Goal: Information Seeking & Learning: Compare options

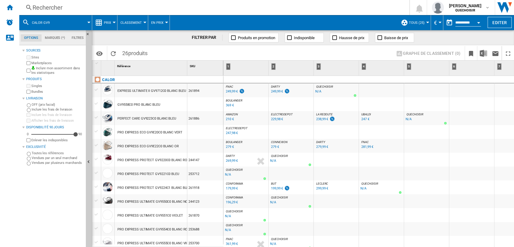
scroll to position [199, 0]
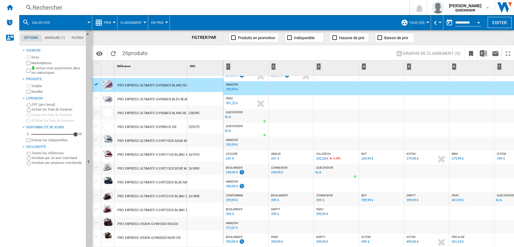
click at [139, 8] on div "Rechercher" at bounding box center [213, 7] width 361 height 8
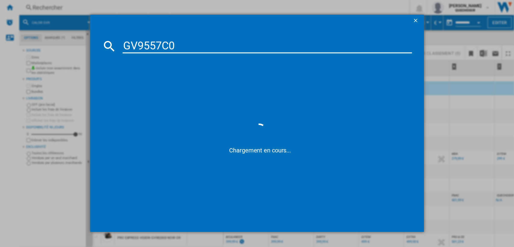
drag, startPoint x: 164, startPoint y: 45, endPoint x: 227, endPoint y: 30, distance: 65.1
click at [215, 40] on input "GV9557C0" at bounding box center [266, 46] width 289 height 14
type input "GV955"
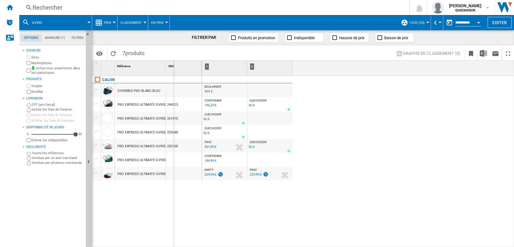
drag, startPoint x: 166, startPoint y: 72, endPoint x: 184, endPoint y: 72, distance: 17.8
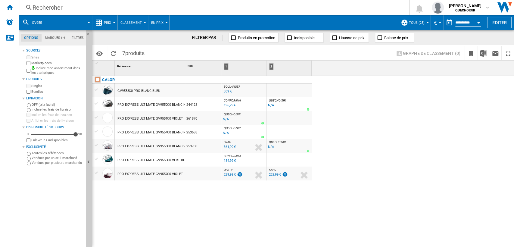
click at [181, 190] on div "CALOR GV9558C0 PRO BLANC BLEU PRO EXPRESS ULTIMATE GV9550C0 BLANC NOIR 244123 P…" at bounding box center [156, 160] width 129 height 168
click at [225, 174] on div "229,99 €" at bounding box center [230, 174] width 12 height 4
click at [149, 159] on div "PRO EXPRESS ULTIMATE GV9556C0 VERT BLANC" at bounding box center [154, 160] width 74 height 14
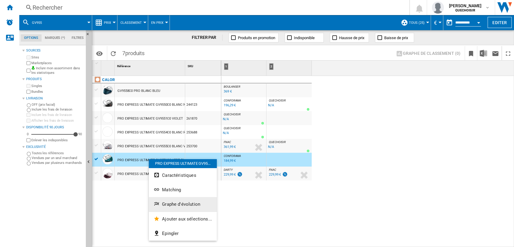
click at [173, 201] on span "Graphe d'évolution" at bounding box center [181, 203] width 38 height 5
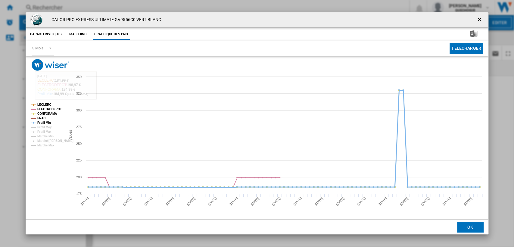
click at [41, 124] on tspan "Profil Min" at bounding box center [44, 122] width 14 height 3
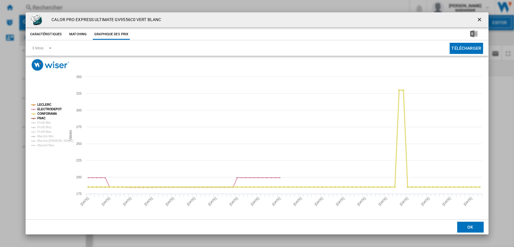
click at [42, 113] on tspan "CONFORAMA" at bounding box center [47, 113] width 20 height 3
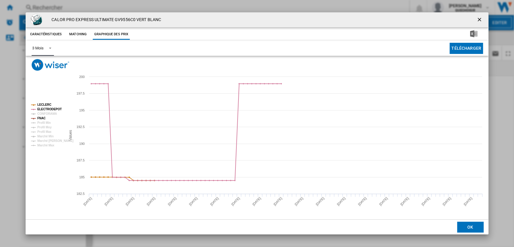
click at [45, 48] on span "Product popup" at bounding box center [48, 47] width 7 height 5
click at [45, 65] on md-option "6 Mois" at bounding box center [47, 63] width 41 height 14
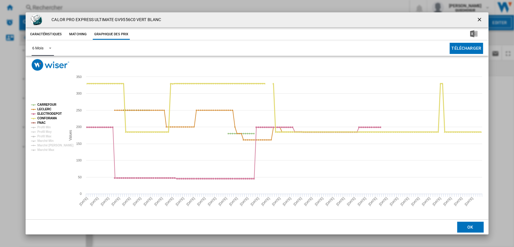
click at [46, 118] on tspan "CONFORAMA" at bounding box center [47, 117] width 20 height 3
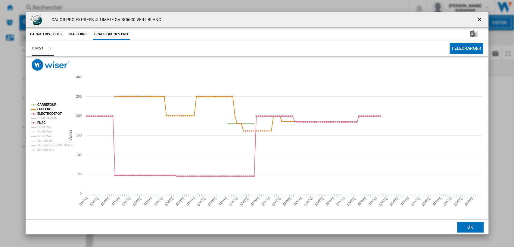
click at [43, 122] on tspan "FNAC" at bounding box center [41, 122] width 8 height 3
click at [44, 118] on tspan "CONFORAMA" at bounding box center [47, 117] width 20 height 3
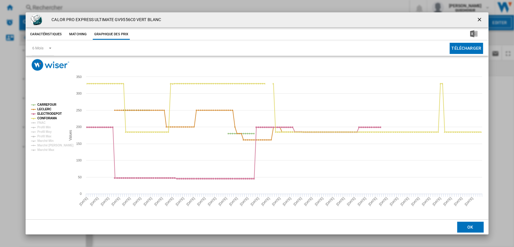
click at [478, 20] on ng-md-icon "getI18NText('BUTTONS.CLOSE_DIALOG')" at bounding box center [479, 20] width 7 height 7
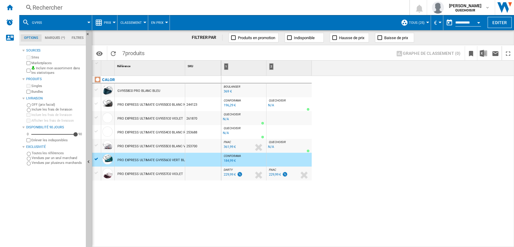
click at [70, 5] on div "Rechercher" at bounding box center [213, 7] width 361 height 8
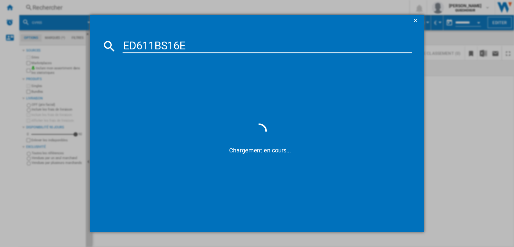
type input "ED611BS16"
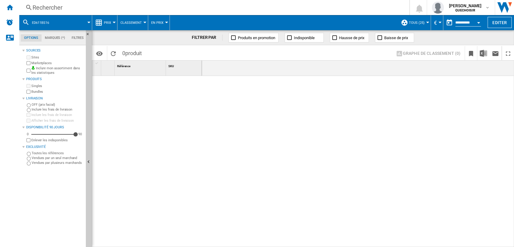
click at [113, 8] on div "Rechercher" at bounding box center [213, 7] width 361 height 8
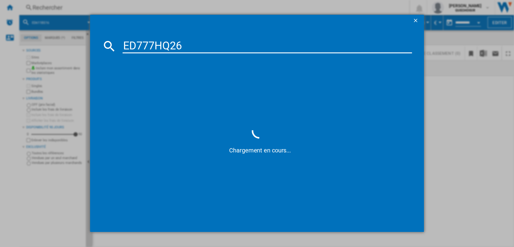
type input "ED777HQ26"
